Goal: Task Accomplishment & Management: Manage account settings

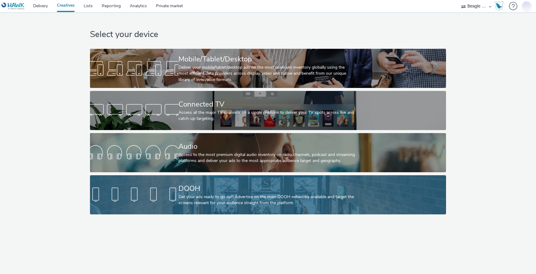
click at [239, 209] on div "DOOH Get your ads ready to go out! Advertise on the main DOOH networks availabl…" at bounding box center [266, 194] width 177 height 39
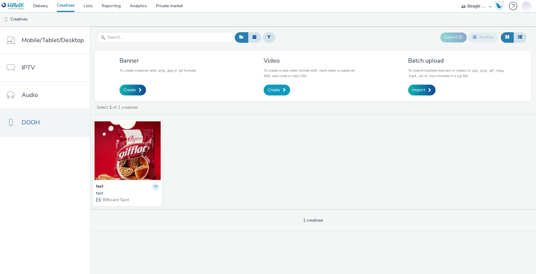
click at [274, 93] on span "Create" at bounding box center [274, 90] width 12 height 6
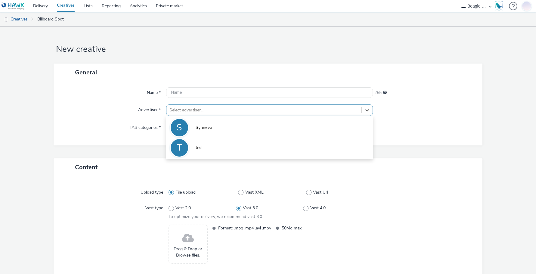
click at [274, 111] on div at bounding box center [263, 110] width 189 height 7
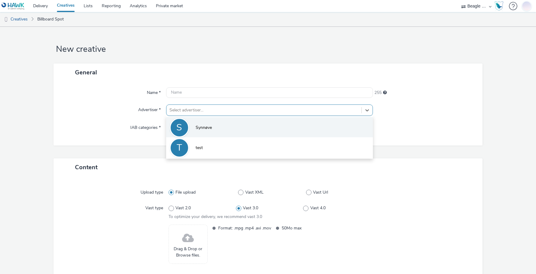
click at [240, 133] on li "S Synnøve" at bounding box center [269, 127] width 207 height 20
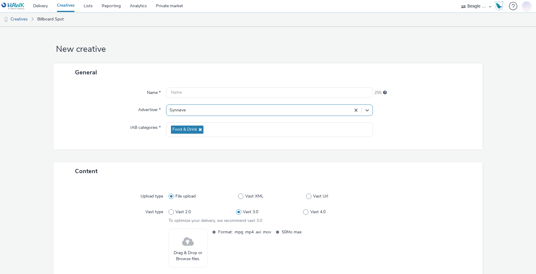
scroll to position [39, 0]
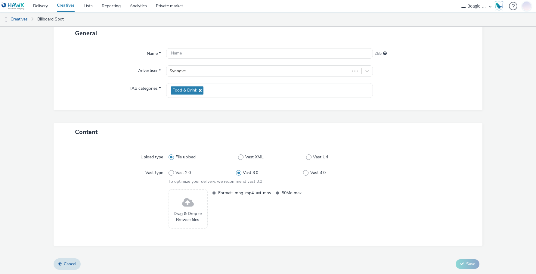
click at [185, 205] on span at bounding box center [188, 203] width 12 height 16
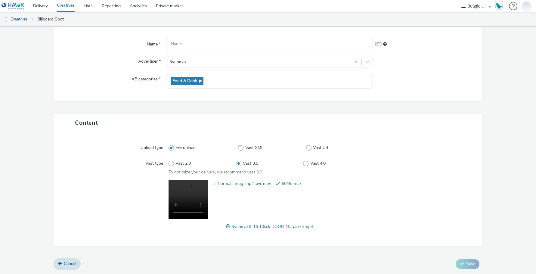
scroll to position [0, 0]
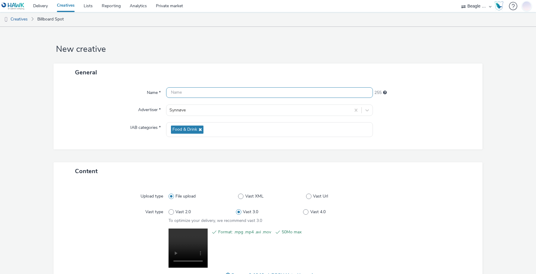
click at [190, 90] on input "text" at bounding box center [269, 92] width 207 height 11
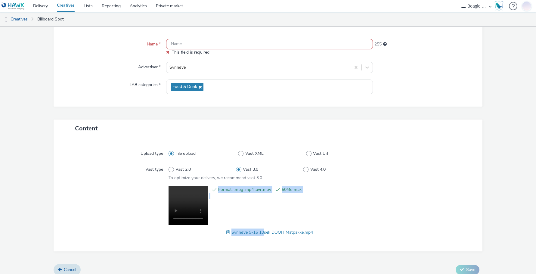
drag, startPoint x: 301, startPoint y: 225, endPoint x: 268, endPoint y: 231, distance: 33.3
click at [265, 231] on span "Synnøve 9-16 10sek DOOH Matpakke.mp4" at bounding box center [272, 232] width 82 height 6
click at [299, 243] on div "Upload type File upload Vast XML Vast Url Vast type Vast 2.0 Vast 3.0 Vast 4.0 …" at bounding box center [268, 194] width 417 height 102
drag, startPoint x: 300, startPoint y: 231, endPoint x: 229, endPoint y: 231, distance: 71.3
click at [231, 231] on span "Synnøve 9-16 10sek DOOH Matpakke.mp4" at bounding box center [272, 232] width 82 height 6
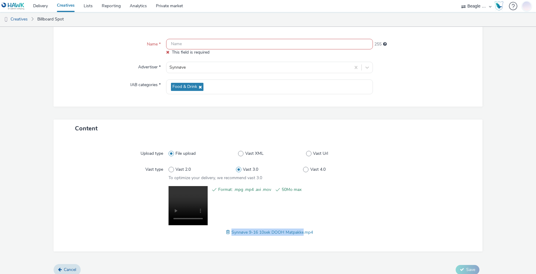
copy span "Synnøve 9-16 10sek DOOH Matpakke"
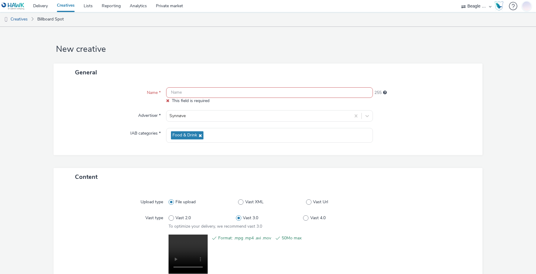
click at [182, 96] on input "text" at bounding box center [269, 92] width 207 height 11
paste input "Synnøve 9-16 10sek DOOH Matpakke"
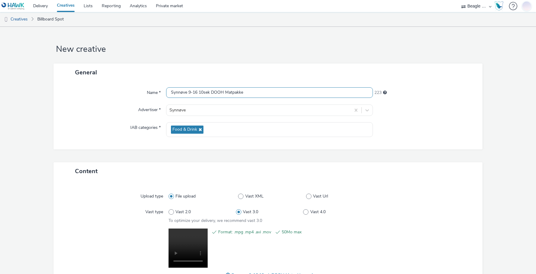
scroll to position [48, 0]
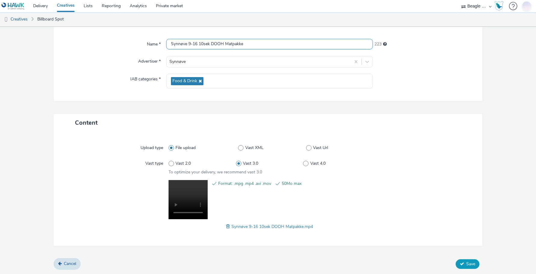
type input "Synnøve 9-16 10sek DOOH Matpakke"
click at [466, 264] on span "Save" at bounding box center [470, 264] width 9 height 6
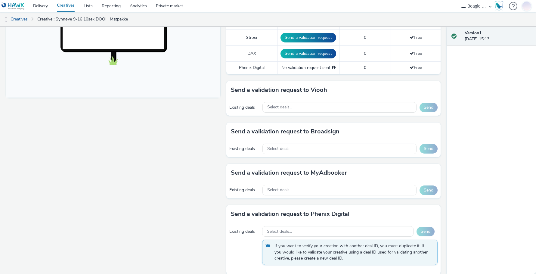
scroll to position [221, 0]
click at [274, 105] on span "Select deals..." at bounding box center [279, 106] width 25 height 5
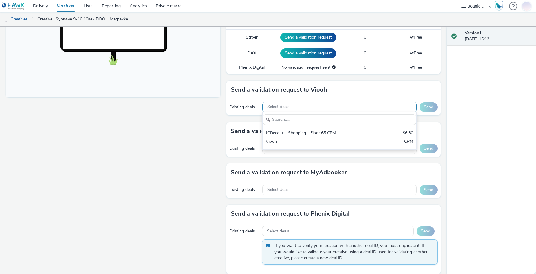
scroll to position [0, 0]
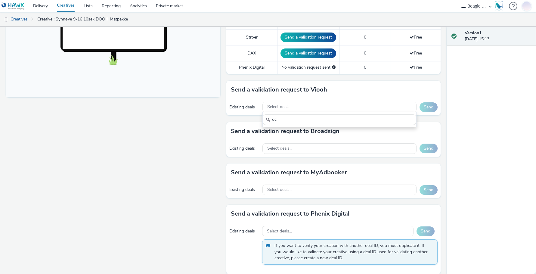
type input "o"
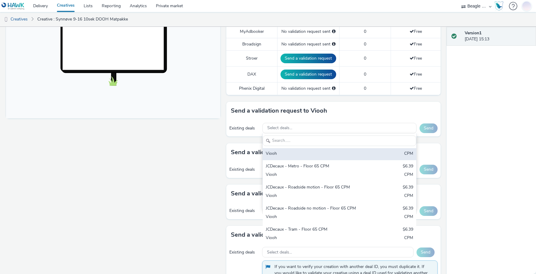
scroll to position [200, 0]
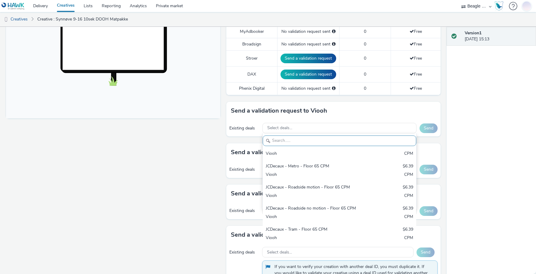
click at [210, 129] on div "Fullscreen" at bounding box center [114, 132] width 217 height 520
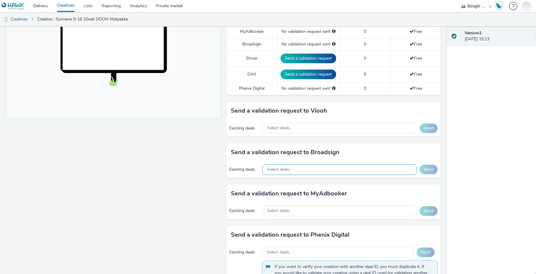
click at [282, 171] on span "Select deals..." at bounding box center [279, 169] width 25 height 5
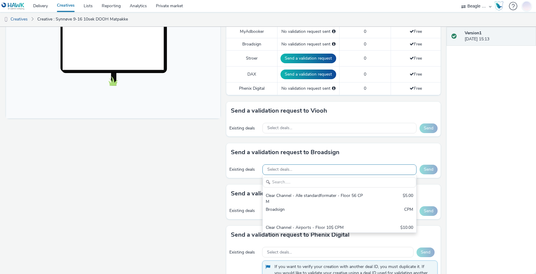
scroll to position [0, 0]
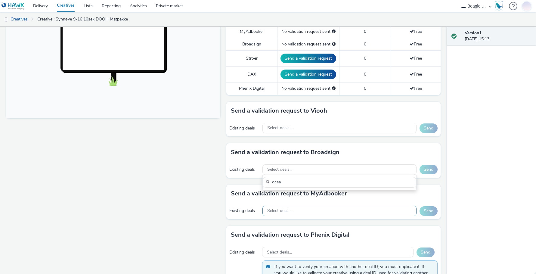
type input "ocea"
click at [280, 212] on span "Select deals..." at bounding box center [279, 210] width 25 height 5
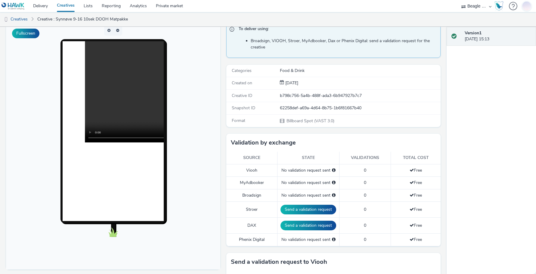
scroll to position [49, 0]
type input "ocea"
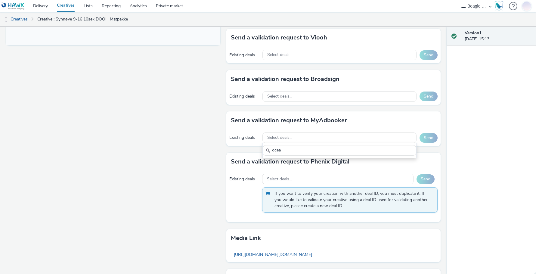
click at [221, 233] on div "Fullscreen" at bounding box center [114, 58] width 217 height 520
click at [288, 54] on span "Select deals..." at bounding box center [279, 54] width 25 height 5
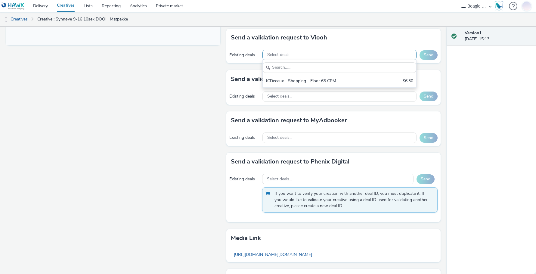
scroll to position [0, 0]
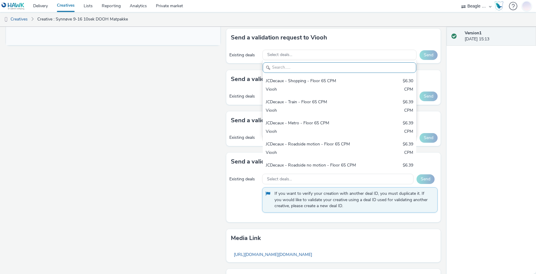
click at [285, 65] on input "text" at bounding box center [339, 67] width 153 height 11
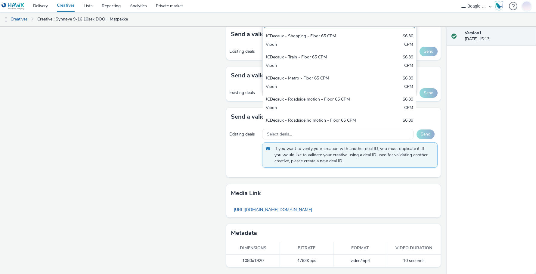
click at [196, 126] on div "Fullscreen" at bounding box center [114, 14] width 217 height 520
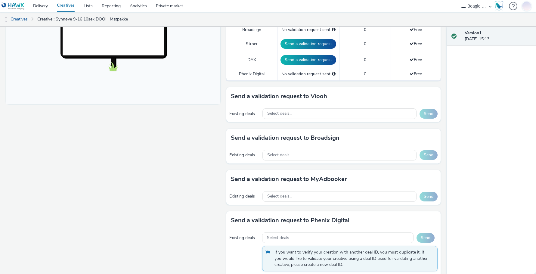
scroll to position [213, 0]
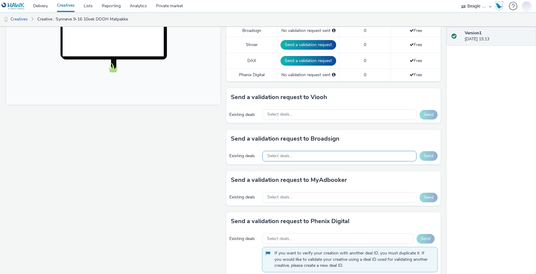
click at [284, 154] on span "Select deals..." at bounding box center [279, 155] width 25 height 5
type input "ocea"
click at [253, 181] on h3 "Send a validation request to MyAdbooker" at bounding box center [289, 179] width 116 height 9
click at [288, 196] on span "Select deals..." at bounding box center [279, 197] width 25 height 5
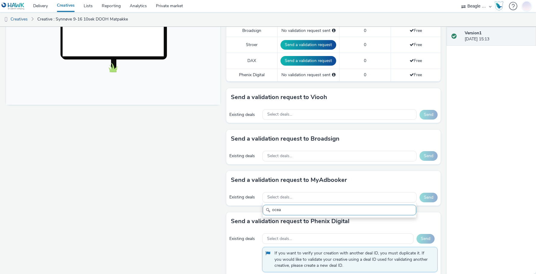
type input "ocea"
click at [230, 199] on div "Existing deals" at bounding box center [244, 197] width 30 height 6
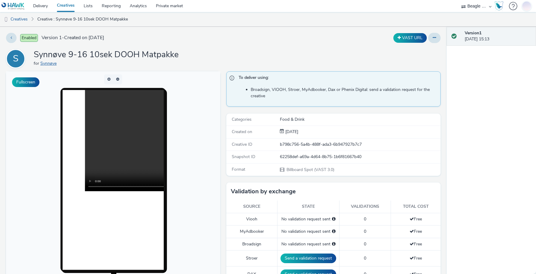
click at [47, 65] on link "Synnøve" at bounding box center [49, 63] width 19 height 6
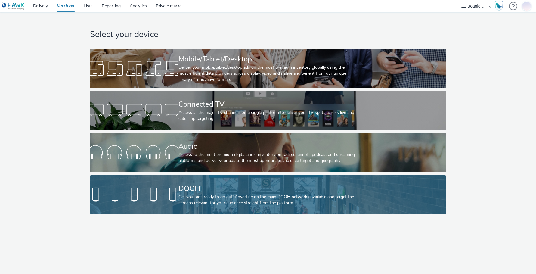
click at [224, 186] on div "DOOH" at bounding box center [266, 188] width 177 height 11
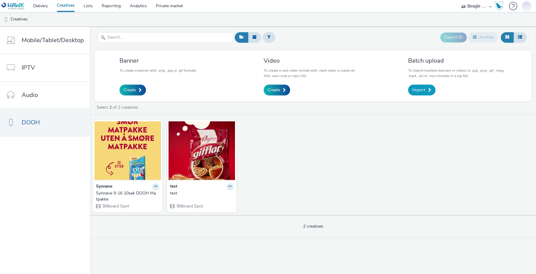
click at [422, 90] on span "Import" at bounding box center [418, 90] width 13 height 6
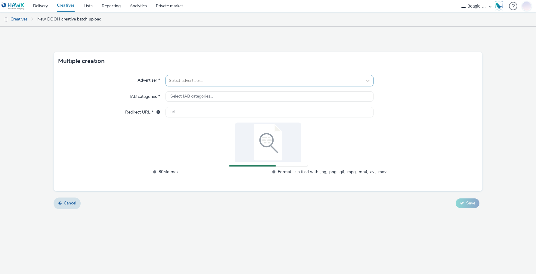
click at [187, 81] on div at bounding box center [264, 80] width 190 height 7
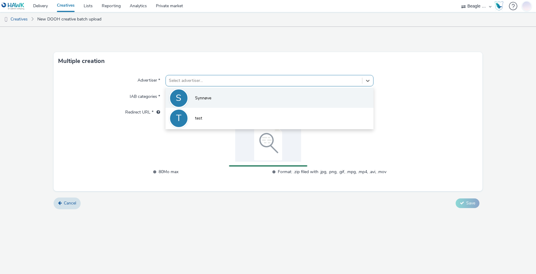
click at [192, 97] on li "S Synnøve" at bounding box center [269, 98] width 208 height 20
type input "http://synnove.no"
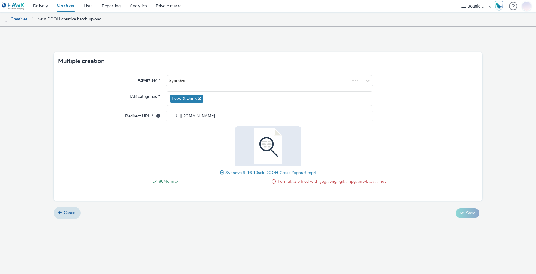
click at [268, 154] on img at bounding box center [268, 145] width 78 height 39
click at [266, 172] on span "Synnøve 9-16 10sek DOOH Gresk Yoghurt.mp4" at bounding box center [270, 173] width 91 height 6
click at [222, 172] on span at bounding box center [222, 172] width 5 height 7
click at [72, 209] on link "Cancel" at bounding box center [67, 212] width 27 height 11
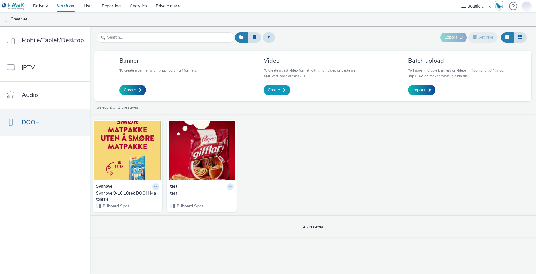
click at [280, 86] on link "Create" at bounding box center [277, 90] width 26 height 11
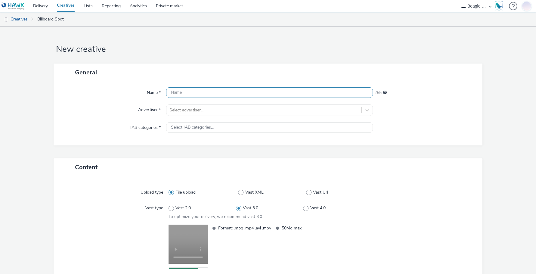
click at [182, 92] on input "text" at bounding box center [269, 92] width 207 height 11
click at [193, 93] on input "text" at bounding box center [269, 92] width 207 height 11
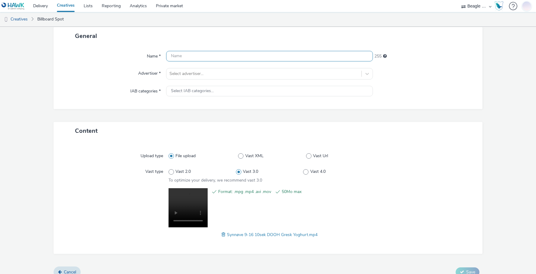
scroll to position [37, 0]
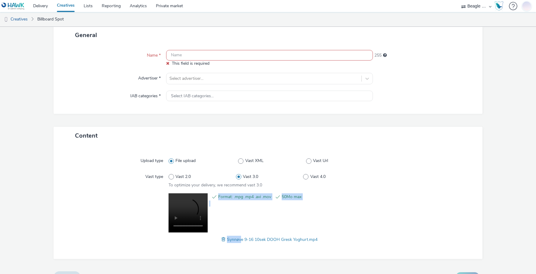
drag, startPoint x: 305, startPoint y: 233, endPoint x: 239, endPoint y: 241, distance: 67.3
click at [239, 241] on span "Synnøve 9-16 10sek DOOH Gresk Yoghurt.mp4" at bounding box center [272, 240] width 91 height 6
click at [278, 247] on div "Upload type File upload Vast XML Vast Url Vast type Vast 2.0 Vast 3.0 Vast 4.0 …" at bounding box center [268, 201] width 417 height 102
drag, startPoint x: 305, startPoint y: 239, endPoint x: 225, endPoint y: 237, distance: 80.7
click at [227, 237] on span "Synnøve 9-16 10sek DOOH Gresk Yoghurt.mp4" at bounding box center [272, 240] width 91 height 6
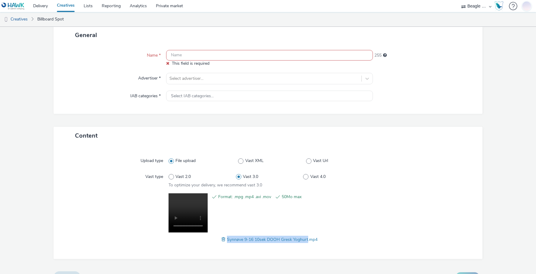
copy span "Synnøve 9-16 10sek DOOH Gresk Yoghurt"
click at [190, 55] on input "text" at bounding box center [269, 55] width 207 height 11
paste input "Synnøve 9-16 10sek DOOH Gresk Yoghurt"
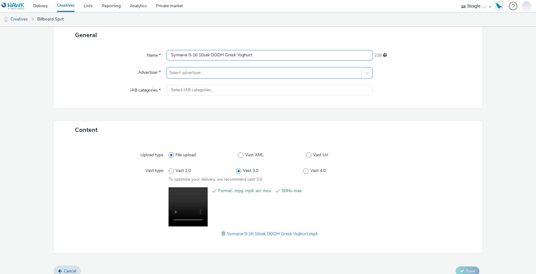
type input "Synnøve 9-16 10sek DOOH Gresk Yoghurt"
click at [185, 73] on div at bounding box center [263, 72] width 189 height 7
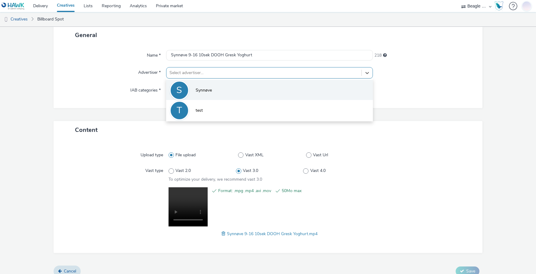
click at [196, 87] on span "Synnøve" at bounding box center [204, 90] width 16 height 6
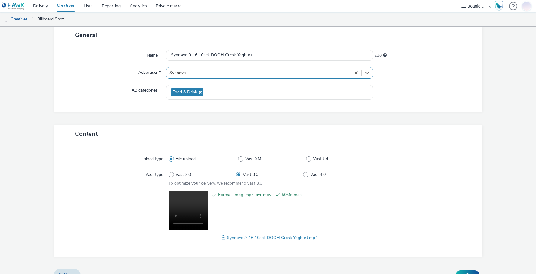
scroll to position [48, 0]
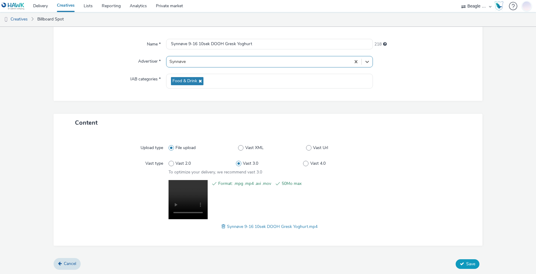
click at [466, 262] on span "Save" at bounding box center [470, 264] width 9 height 6
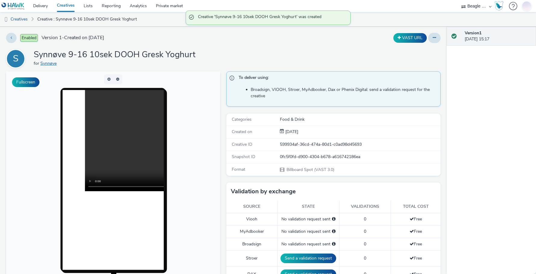
click at [51, 65] on link "Synnøve" at bounding box center [49, 63] width 19 height 6
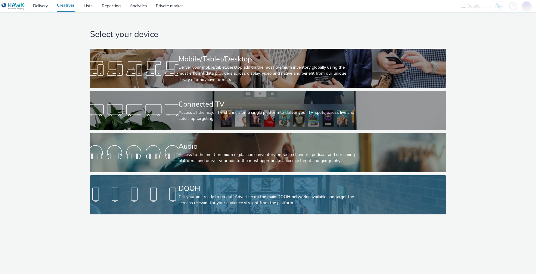
click at [181, 187] on div "DOOH" at bounding box center [266, 188] width 177 height 11
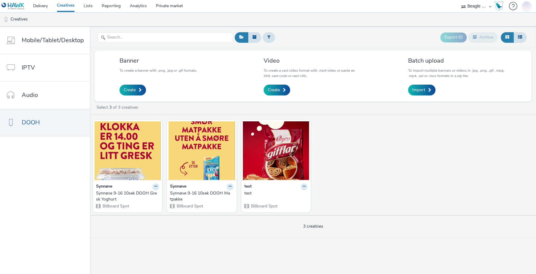
click at [284, 84] on div "Video To create a vast video format with .mp4 video or paste an XML vast code o…" at bounding box center [313, 76] width 98 height 39
click at [281, 87] on link "Create" at bounding box center [277, 90] width 26 height 11
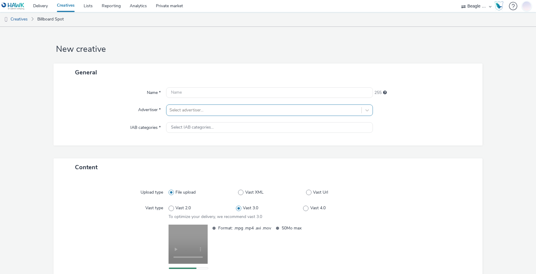
click at [185, 109] on div at bounding box center [263, 110] width 189 height 7
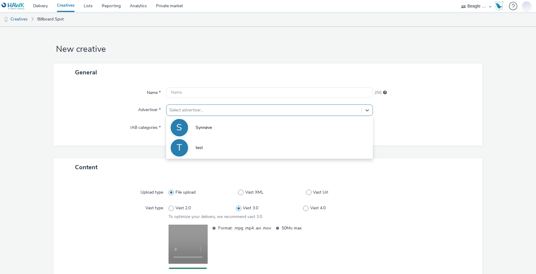
click at [191, 124] on li "S Synnøve" at bounding box center [269, 127] width 207 height 20
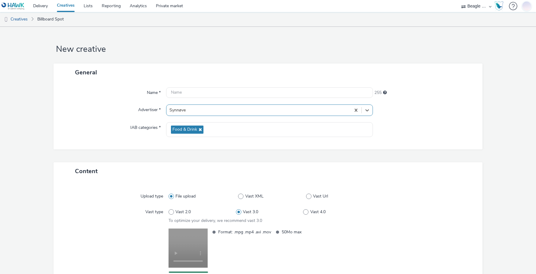
scroll to position [43, 0]
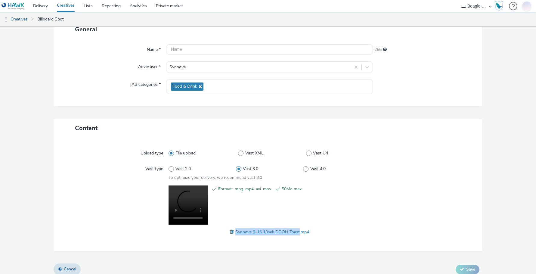
drag, startPoint x: 298, startPoint y: 231, endPoint x: 233, endPoint y: 231, distance: 64.1
click at [235, 231] on span "Synnøve 9-16 10sek DOOH Toast.mp4" at bounding box center [272, 232] width 74 height 6
copy span "Synnøve 9-16 10sek DOOH Toast"
drag, startPoint x: 184, startPoint y: 40, endPoint x: 187, endPoint y: 49, distance: 9.9
click at [184, 40] on div "Name * 255 Advertiser * Synnøve IAB categories * Food & Drink" at bounding box center [268, 72] width 429 height 68
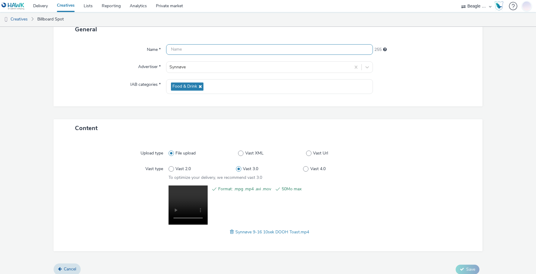
click at [188, 52] on input "text" at bounding box center [269, 49] width 207 height 11
paste input "Synnøve 9-16 10sek DOOH Toast"
click at [224, 48] on input "Synnøve 9-16 10sek DOOH Toast" at bounding box center [269, 49] width 207 height 11
type input "Synnøve 9-16 10sek DOOH Gulost Toast"
click at [466, 268] on span "Save" at bounding box center [470, 269] width 9 height 6
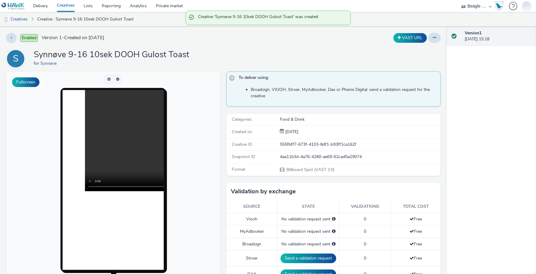
click at [67, 2] on link "Creatives" at bounding box center [65, 6] width 27 height 12
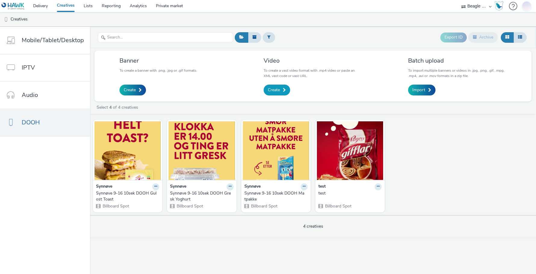
click at [273, 90] on span "Create" at bounding box center [274, 90] width 12 height 6
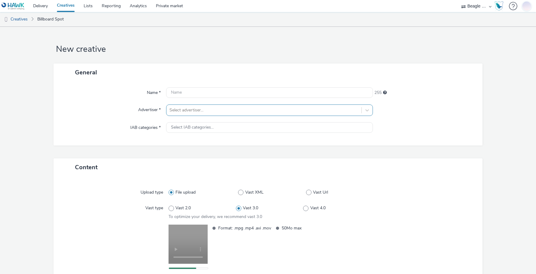
click at [182, 111] on div at bounding box center [263, 110] width 189 height 7
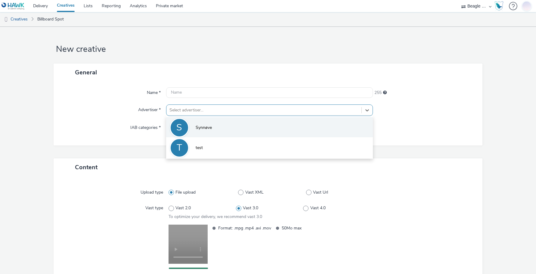
click at [193, 126] on li "S Synnøve" at bounding box center [269, 127] width 207 height 20
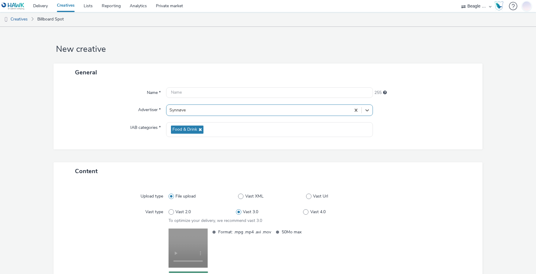
scroll to position [48, 0]
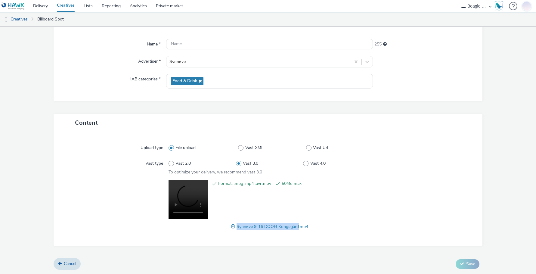
drag, startPoint x: 295, startPoint y: 226, endPoint x: 233, endPoint y: 226, distance: 61.7
click at [233, 226] on div "Synnøve 9-16 DOOH Kongsgård.mp4" at bounding box center [269, 226] width 202 height 7
copy span "Synnøve 9-16 DOOH Kongsgård"
paste input "Synnøve 9-16 DOOH Kongsgård"
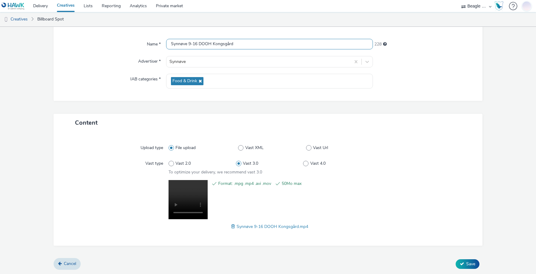
click at [188, 44] on input "Synnøve 9-16 DOOH Kongsgård" at bounding box center [269, 44] width 207 height 11
type input "Synnøve 9-16 DOOH Kongsgård"
click at [460, 262] on button "Save" at bounding box center [468, 264] width 24 height 10
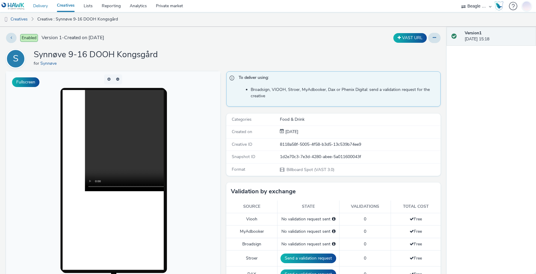
click at [43, 6] on link "Delivery" at bounding box center [41, 6] width 24 height 12
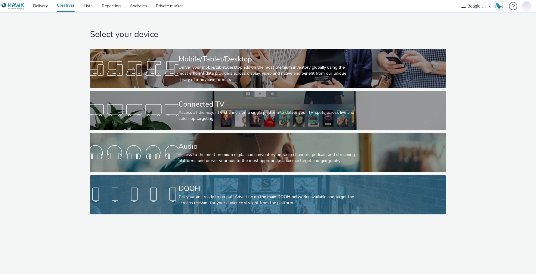
click at [192, 185] on div "DOOH" at bounding box center [266, 188] width 177 height 11
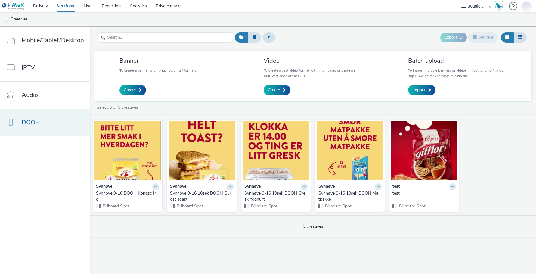
click at [51, 127] on link "DOOH" at bounding box center [45, 122] width 90 height 27
click at [156, 187] on button at bounding box center [155, 186] width 7 height 7
click at [138, 197] on link "Edit" at bounding box center [136, 197] width 45 height 12
click at [98, 126] on span at bounding box center [99, 127] width 5 height 5
checkbox input "true"
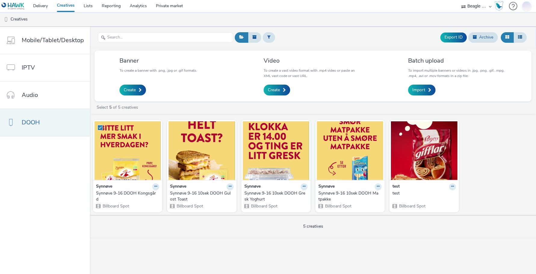
click at [49, 116] on link "DOOH" at bounding box center [45, 122] width 90 height 27
click at [89, 8] on link "Lists" at bounding box center [88, 6] width 18 height 12
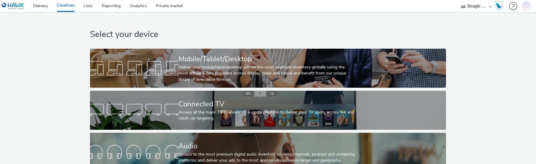
click at [68, 92] on div "Select your device Mobile/Tablet/Desktop Deliver your mobile/tablet/desktop ads…" at bounding box center [268, 114] width 540 height 205
